Goal: Task Accomplishment & Management: Manage account settings

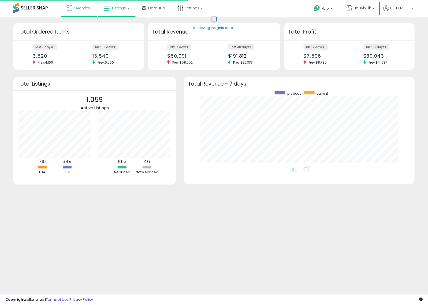
scroll to position [75, 220]
click at [124, 12] on link "Listings" at bounding box center [117, 8] width 34 height 16
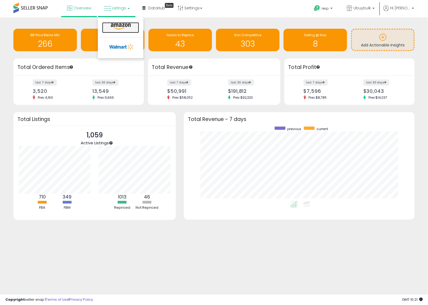
click at [122, 26] on icon at bounding box center [120, 26] width 23 height 7
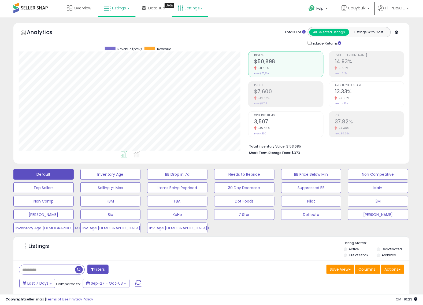
click at [192, 9] on link "Settings" at bounding box center [190, 8] width 33 height 16
click at [188, 25] on link "Store settings" at bounding box center [191, 27] width 24 height 5
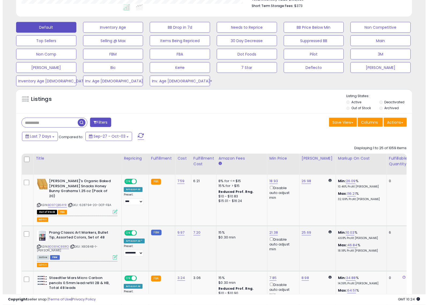
scroll to position [168, 0]
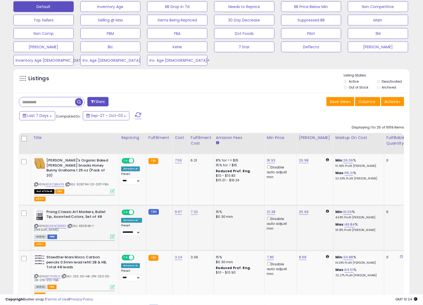
click at [113, 234] on icon at bounding box center [112, 236] width 5 height 5
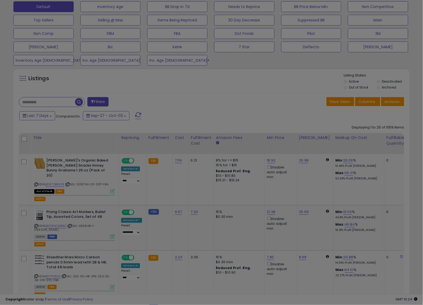
scroll to position [110, 232]
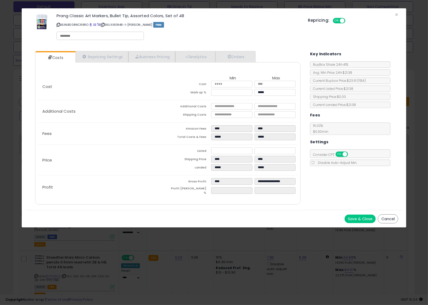
click at [395, 216] on button "Cancel" at bounding box center [388, 218] width 20 height 9
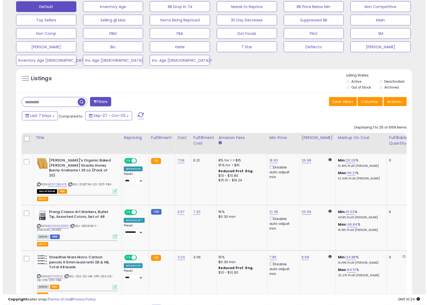
scroll to position [267972, 267852]
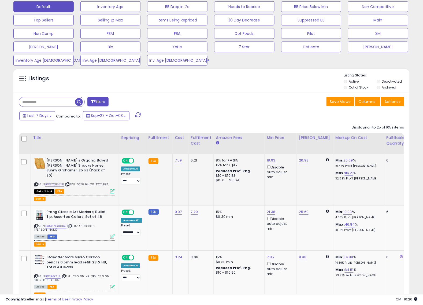
click at [112, 189] on icon at bounding box center [112, 191] width 5 height 5
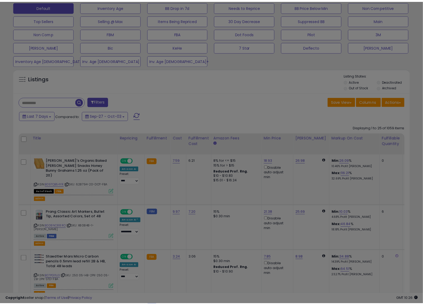
scroll to position [110, 232]
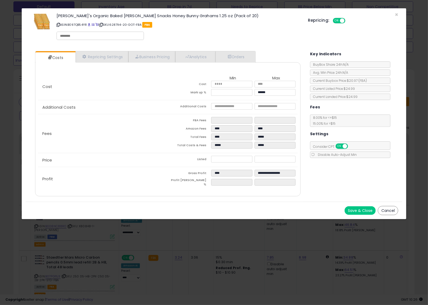
click at [389, 210] on button "Cancel" at bounding box center [388, 210] width 20 height 9
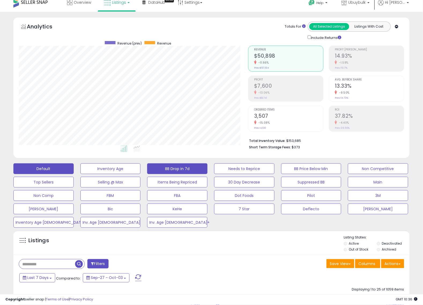
scroll to position [0, 0]
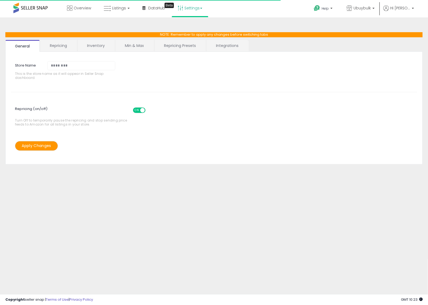
click at [62, 44] on link "Repricing" at bounding box center [58, 45] width 36 height 11
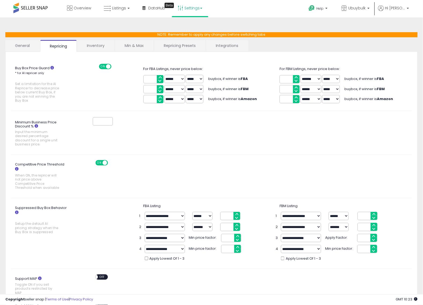
click at [88, 45] on link "Inventory" at bounding box center [95, 45] width 37 height 11
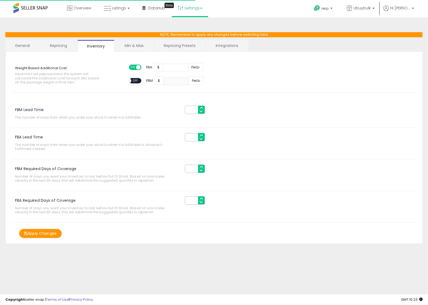
click at [126, 43] on link "Min & Max" at bounding box center [134, 45] width 38 height 11
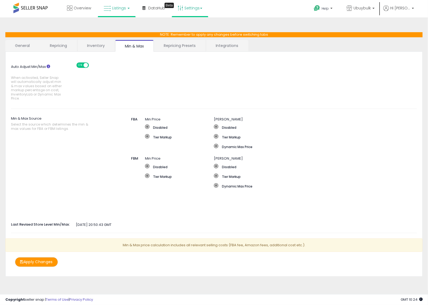
click at [111, 6] on link "Listings" at bounding box center [117, 8] width 34 height 16
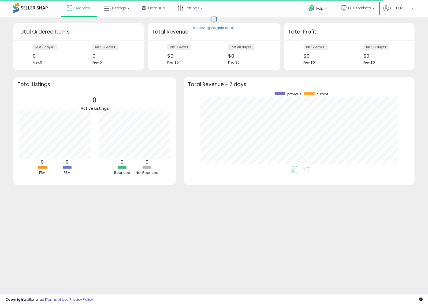
scroll to position [75, 220]
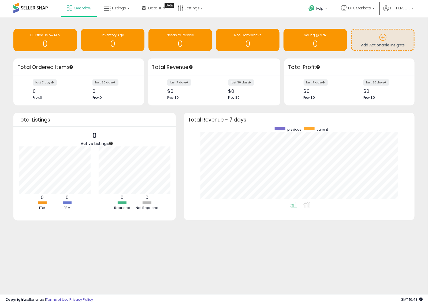
click at [75, 25] on div "Retrieving insights data.. BB Price Below Min 0 Inventory Age 0 Needs to Repric…" at bounding box center [213, 41] width 409 height 36
click at [124, 8] on span "Listings" at bounding box center [119, 7] width 14 height 5
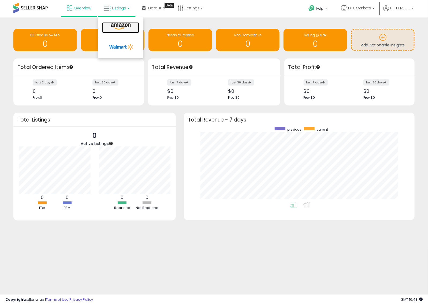
click at [120, 27] on icon at bounding box center [120, 26] width 23 height 7
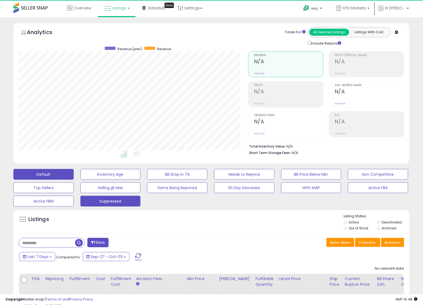
scroll to position [110, 230]
